Goal: Task Accomplishment & Management: Manage account settings

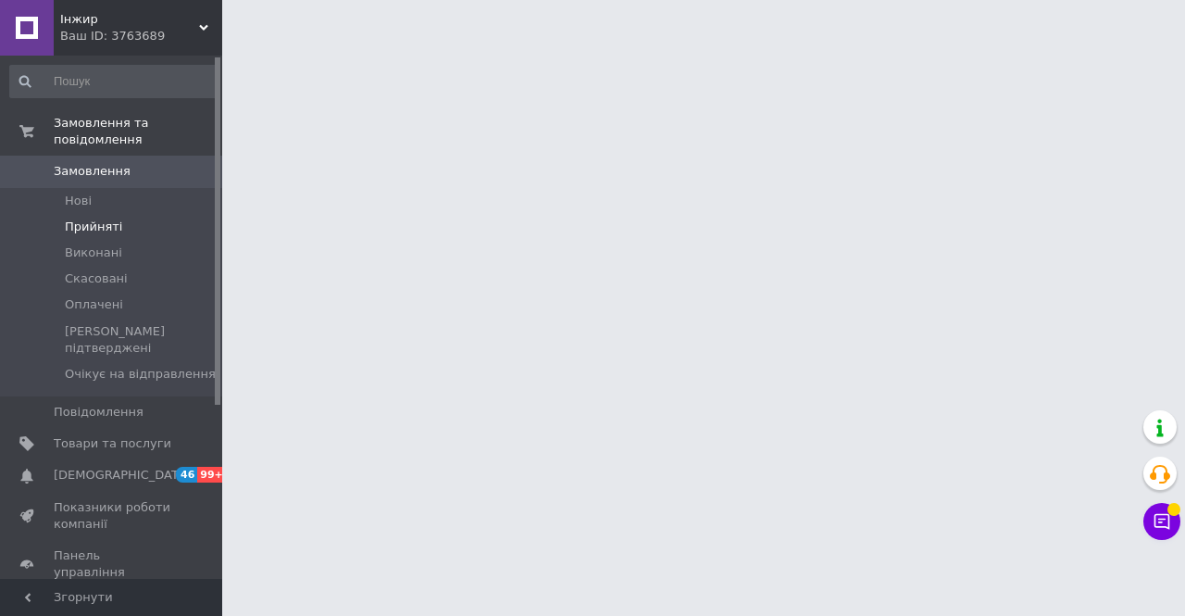
click at [100, 219] on span "Прийняті" at bounding box center [93, 227] width 57 height 17
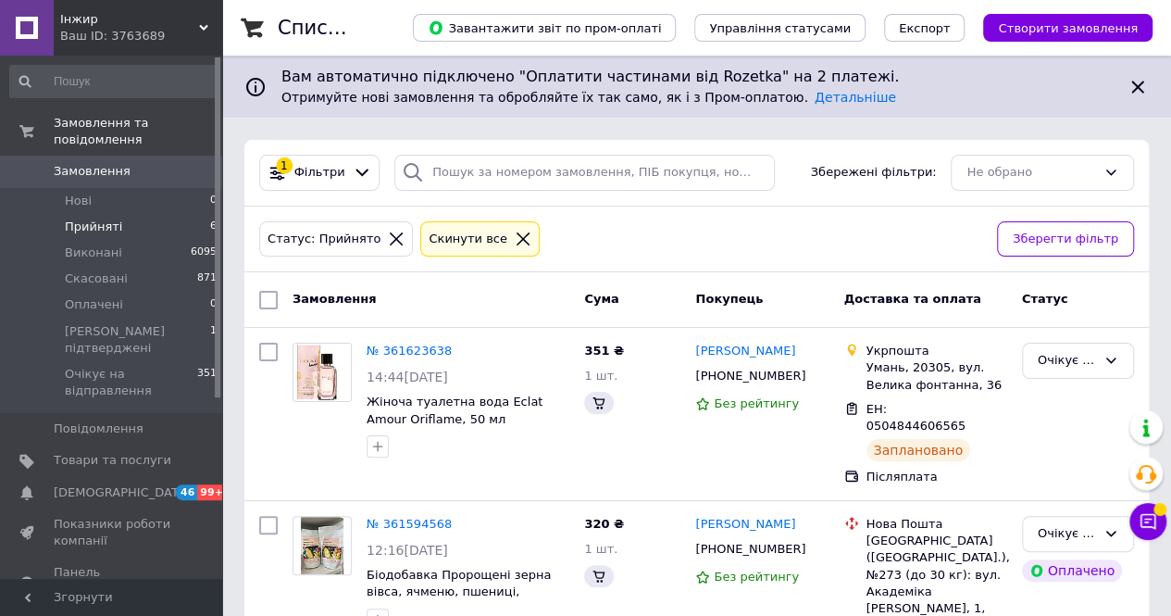
click at [122, 214] on li "Прийняті 6" at bounding box center [114, 227] width 228 height 26
click at [133, 323] on span "[PERSON_NAME] підтверджені" at bounding box center [137, 339] width 145 height 33
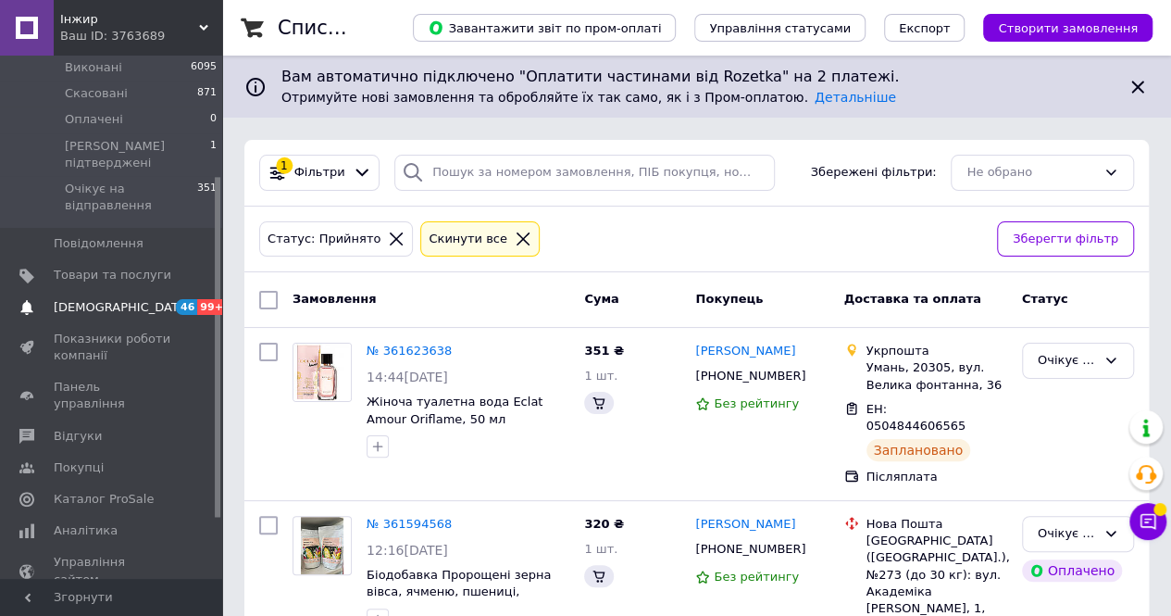
click at [128, 299] on span "[DEMOGRAPHIC_DATA]" at bounding box center [113, 307] width 118 height 17
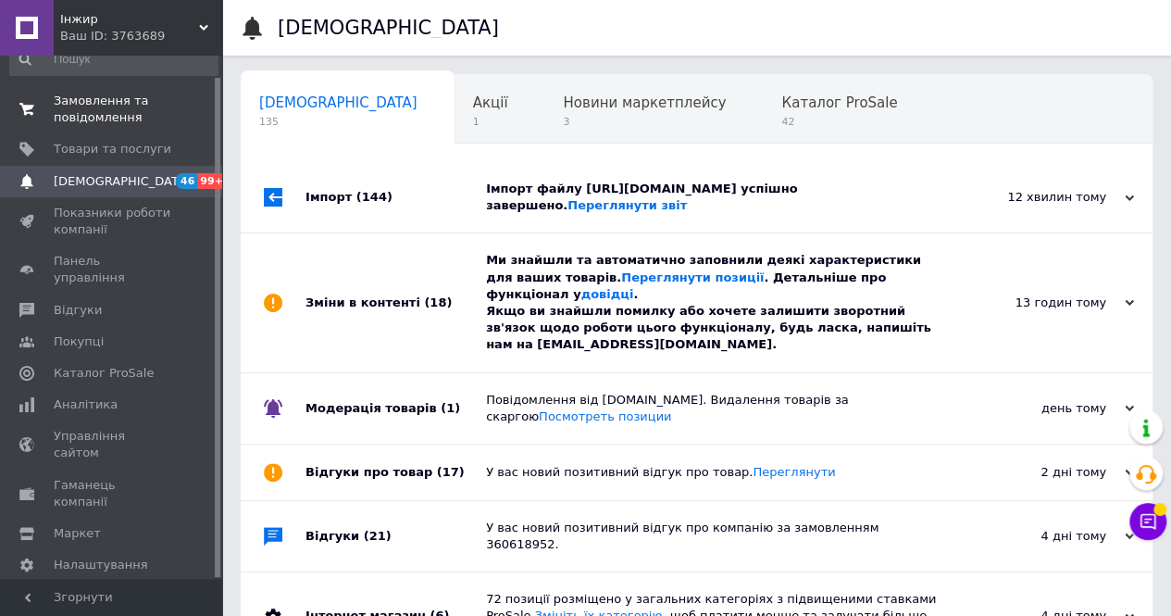
scroll to position [0, 6]
click at [111, 108] on span "Замовлення та повідомлення" at bounding box center [113, 109] width 118 height 33
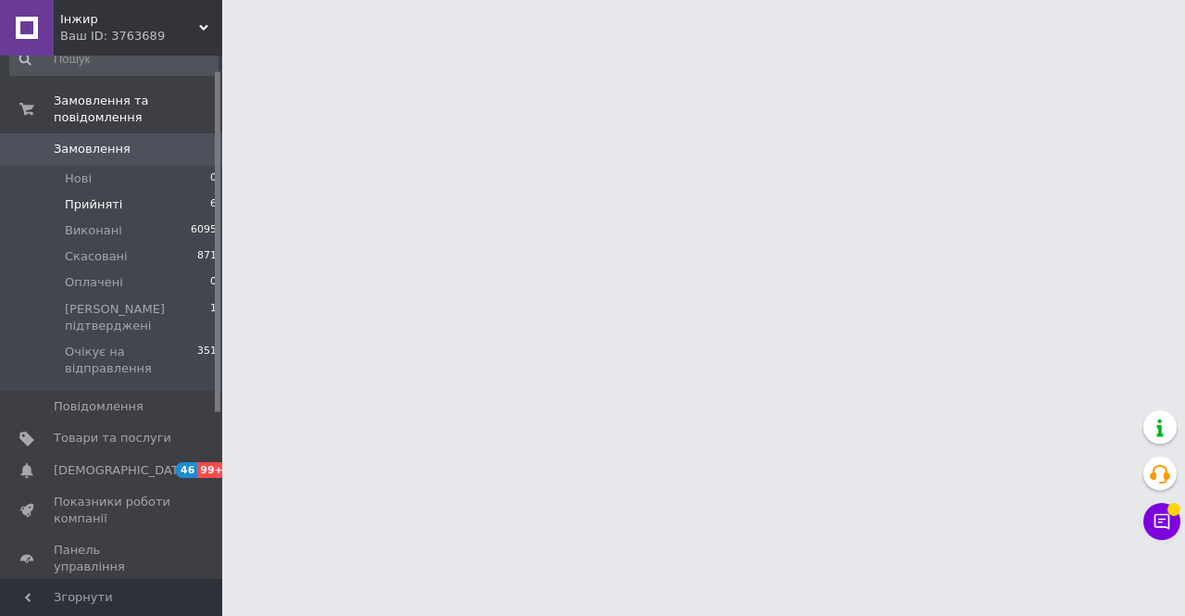
click at [85, 196] on span "Прийняті" at bounding box center [93, 204] width 57 height 17
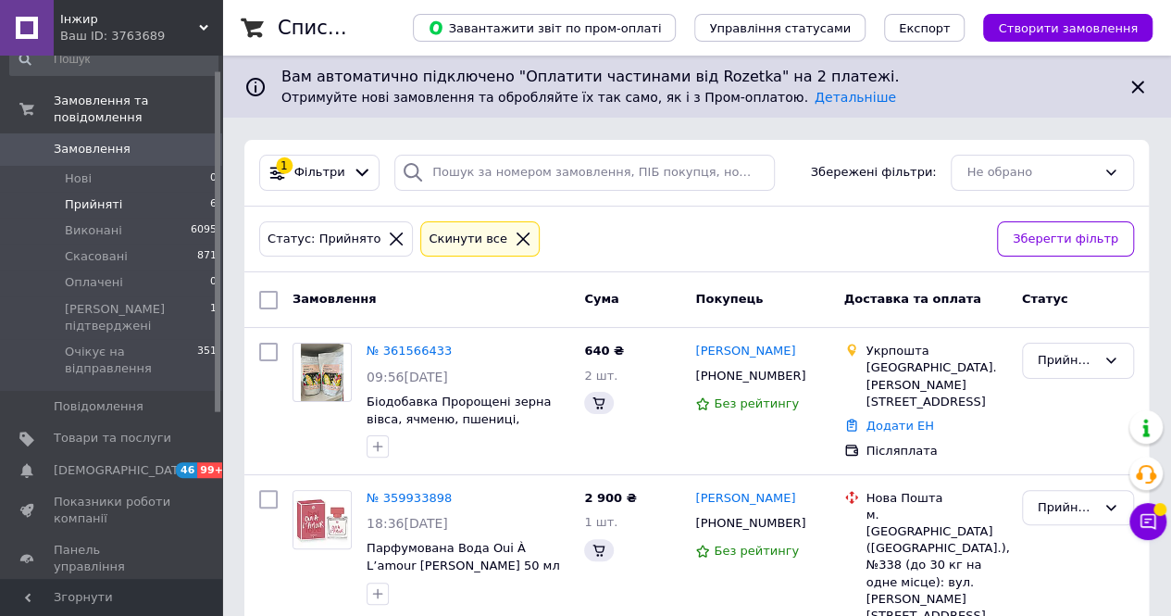
click at [106, 196] on span "Прийняті" at bounding box center [93, 204] width 57 height 17
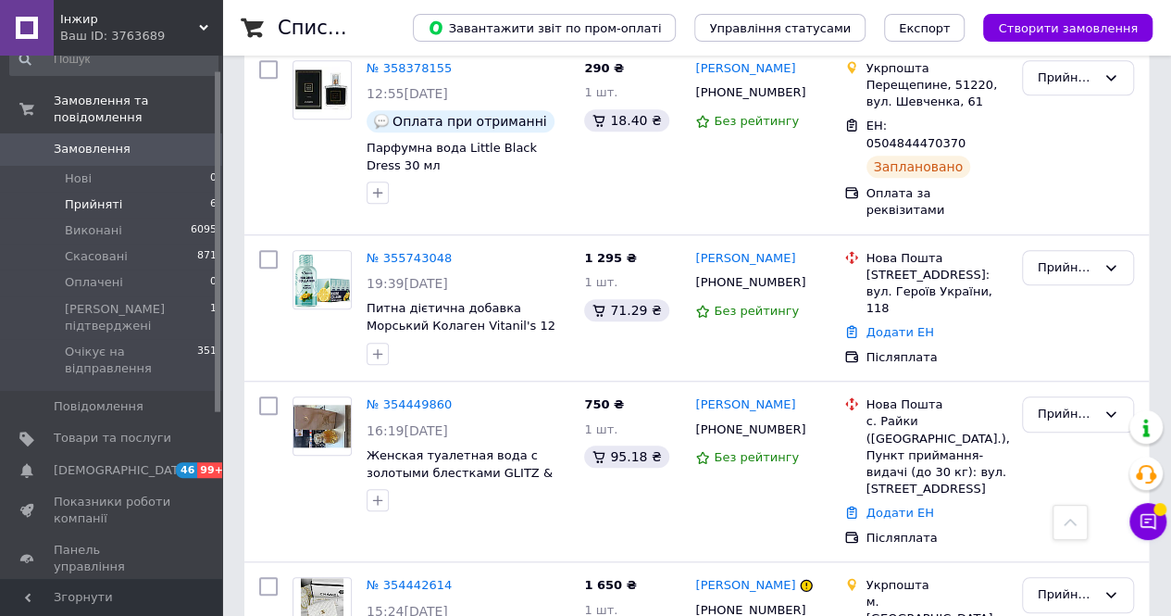
scroll to position [735, 0]
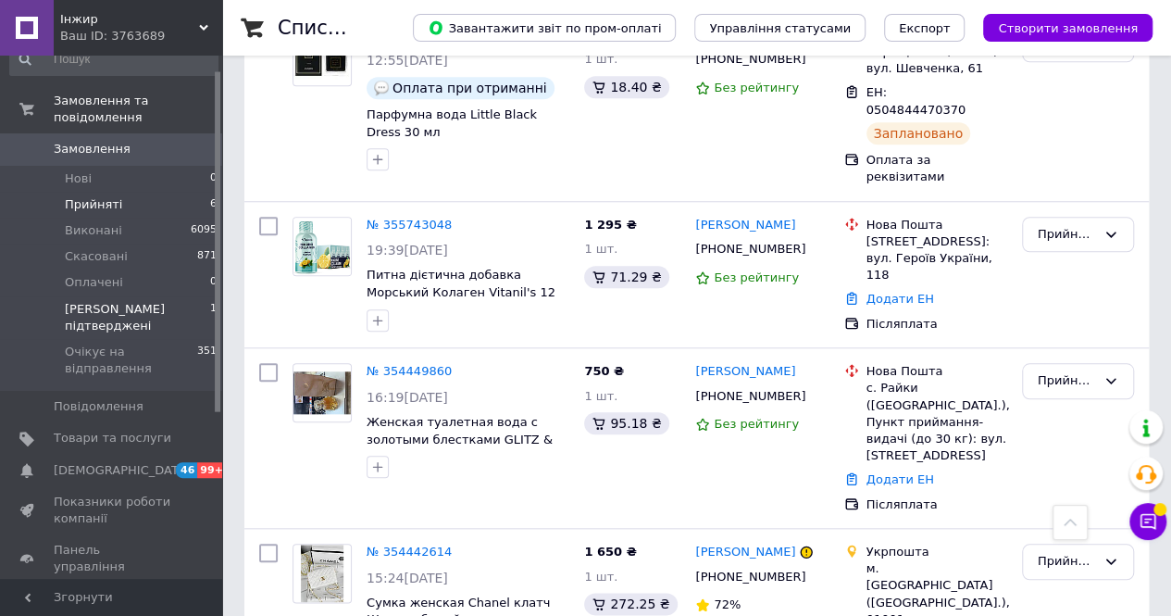
click at [133, 301] on span "[PERSON_NAME] підтверджені" at bounding box center [137, 317] width 145 height 33
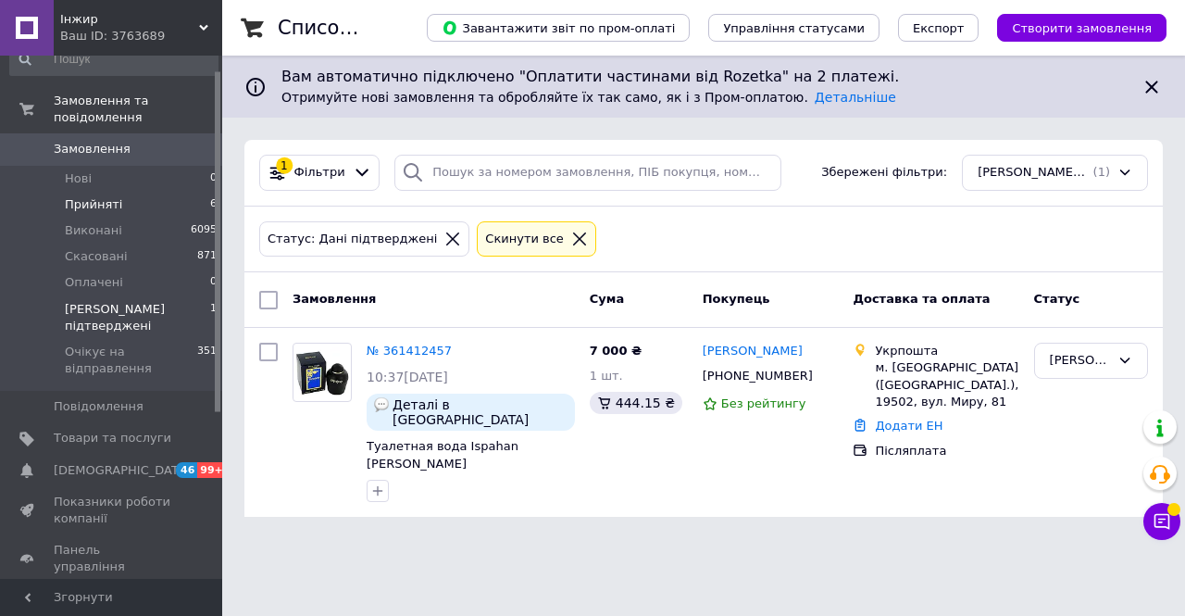
click at [160, 192] on li "Прийняті 6" at bounding box center [114, 205] width 228 height 26
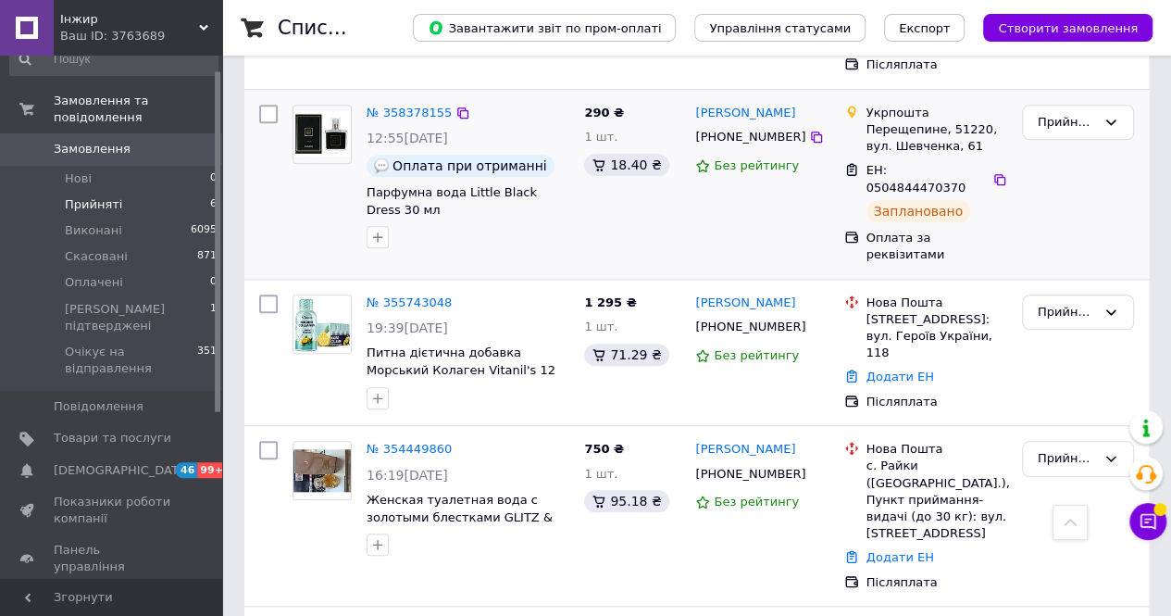
scroll to position [735, 0]
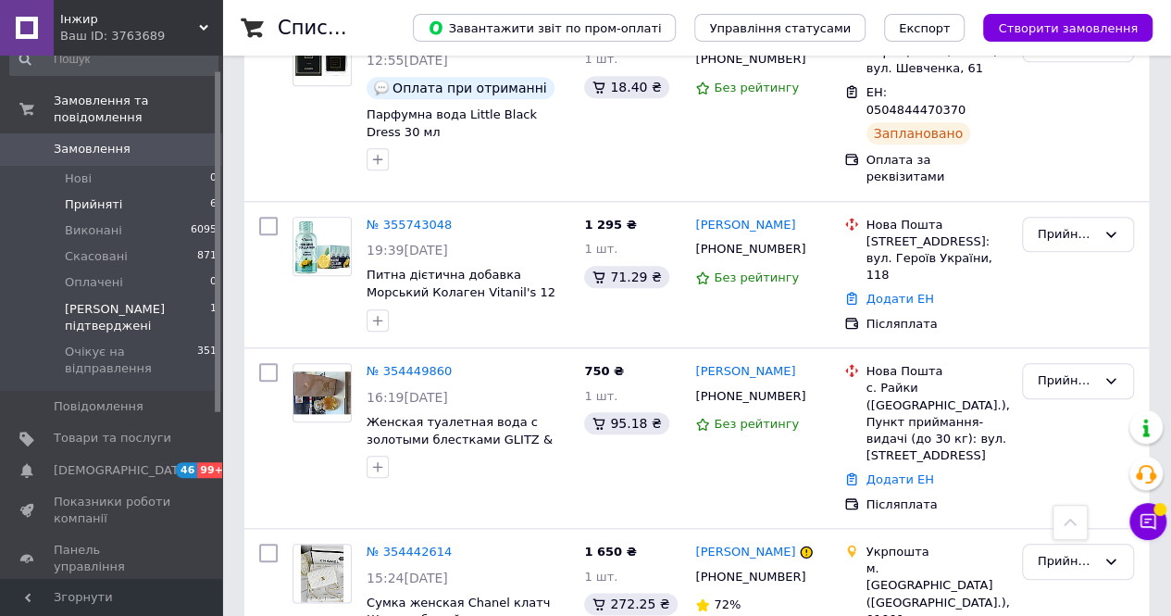
click at [107, 301] on span "[PERSON_NAME] підтверджені" at bounding box center [137, 317] width 145 height 33
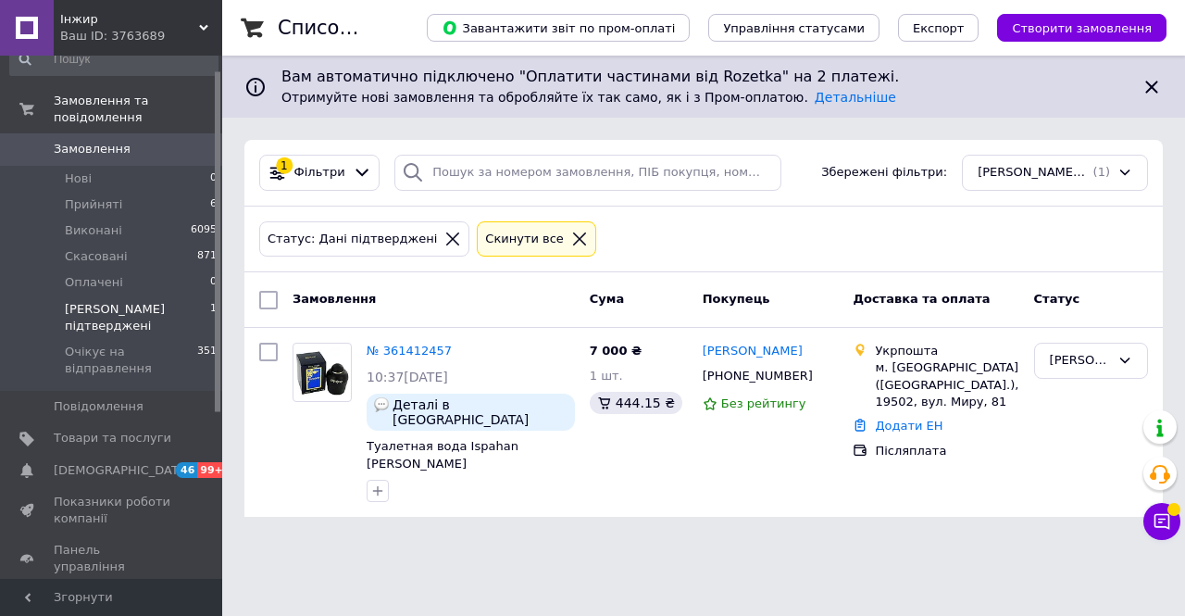
click at [126, 141] on span "Замовлення" at bounding box center [113, 149] width 118 height 17
